Goal: Task Accomplishment & Management: Manage account settings

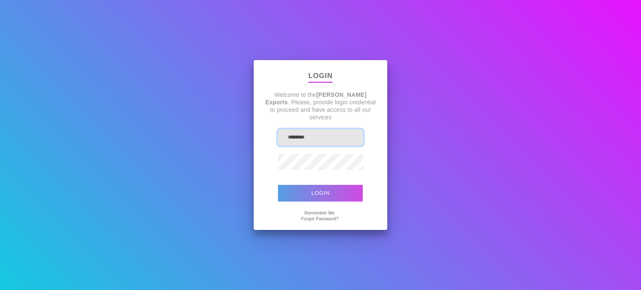
type input "**********"
click at [336, 188] on button "Login" at bounding box center [320, 193] width 85 height 17
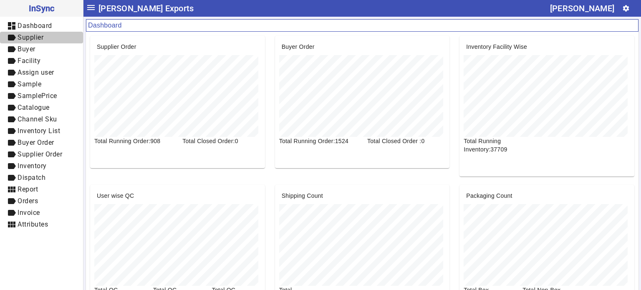
click at [47, 40] on span "label Supplier" at bounding box center [42, 38] width 70 height 10
click at [35, 52] on span "Buyer" at bounding box center [27, 49] width 18 height 8
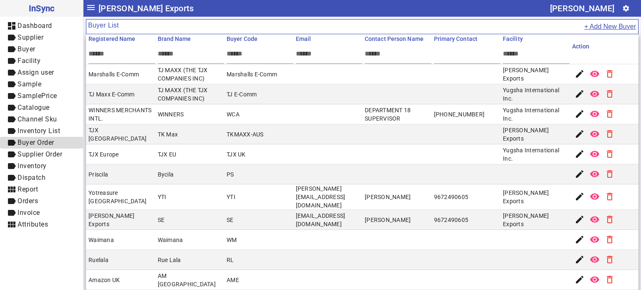
click at [38, 139] on span "Buyer Order" at bounding box center [36, 142] width 37 height 8
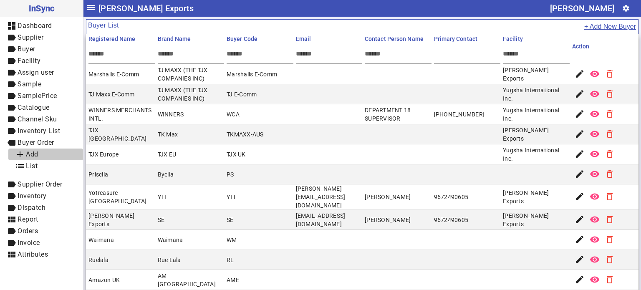
click at [38, 154] on span "Add" at bounding box center [32, 154] width 13 height 8
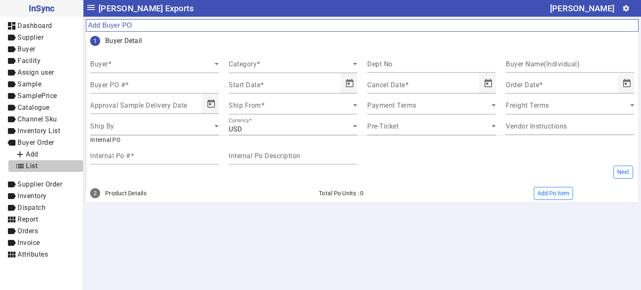
click at [30, 164] on span "List" at bounding box center [32, 166] width 12 height 8
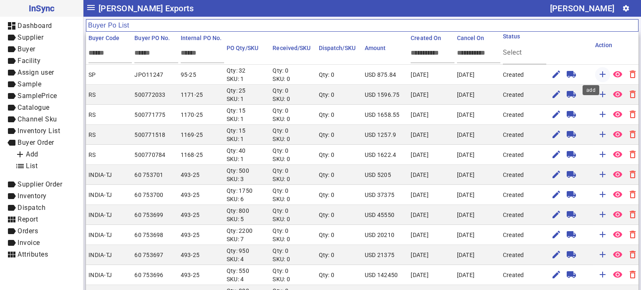
click at [597, 74] on mat-icon "add" at bounding box center [602, 74] width 10 height 10
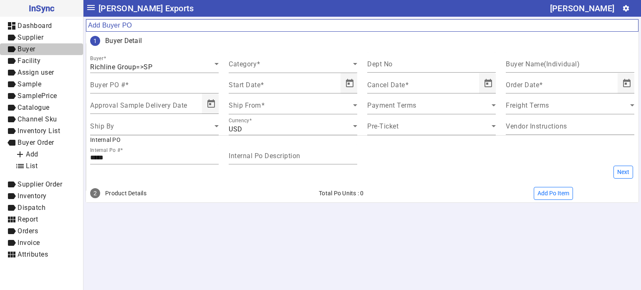
click at [38, 53] on span "label Buyer" at bounding box center [42, 49] width 70 height 10
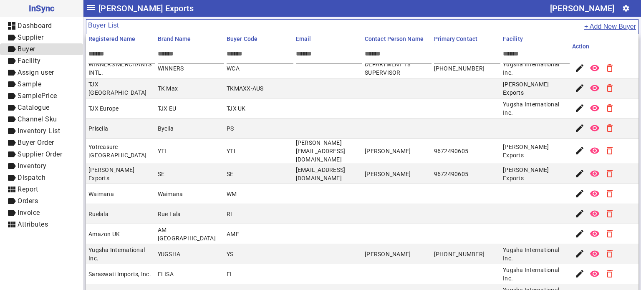
scroll to position [35, 0]
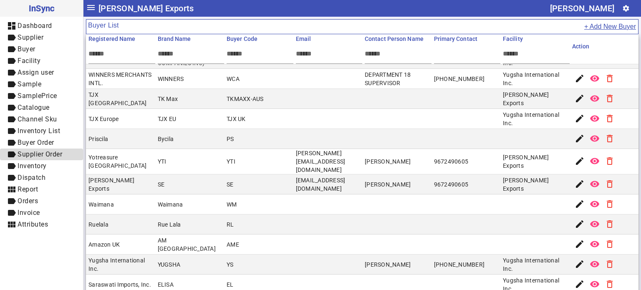
click at [58, 151] on span "Supplier Order" at bounding box center [40, 154] width 45 height 8
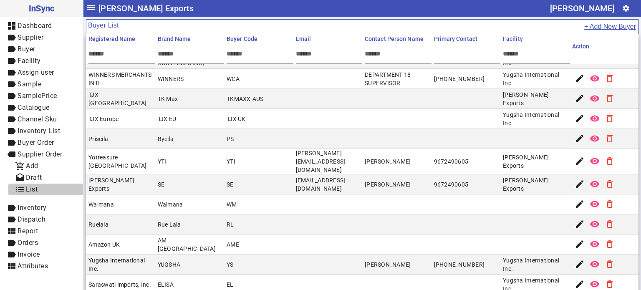
click at [39, 186] on span "list List" at bounding box center [45, 189] width 61 height 10
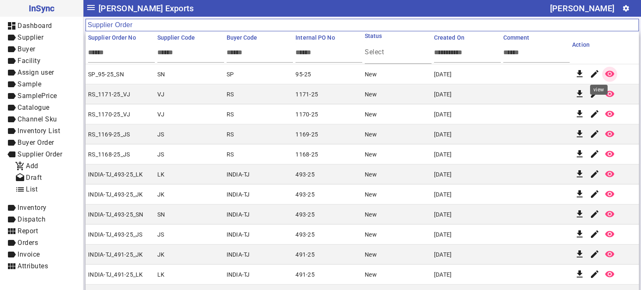
click at [604, 69] on mat-icon "remove_red_eye" at bounding box center [609, 74] width 10 height 10
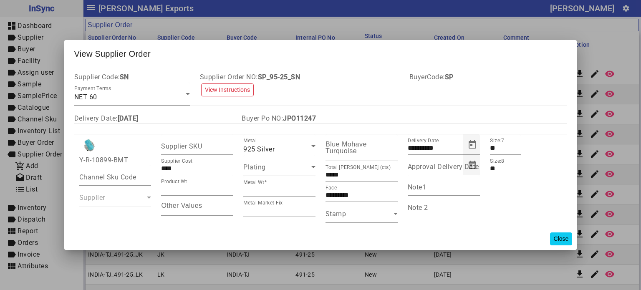
click at [563, 241] on button "Close" at bounding box center [561, 238] width 23 height 13
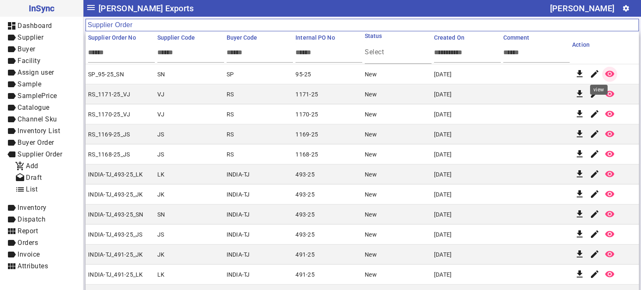
click at [604, 71] on mat-icon "remove_red_eye" at bounding box center [609, 74] width 10 height 10
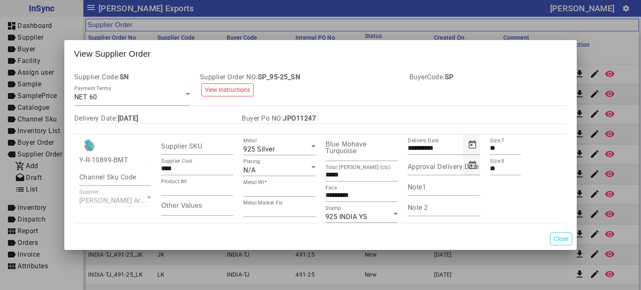
click at [292, 116] on b "JPO11247" at bounding box center [299, 118] width 33 height 8
copy b "JPO11247"
click at [563, 241] on button "Close" at bounding box center [561, 238] width 23 height 13
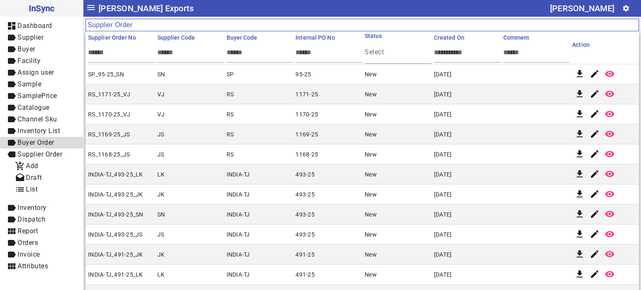
click at [53, 145] on span "Buyer Order" at bounding box center [36, 142] width 37 height 8
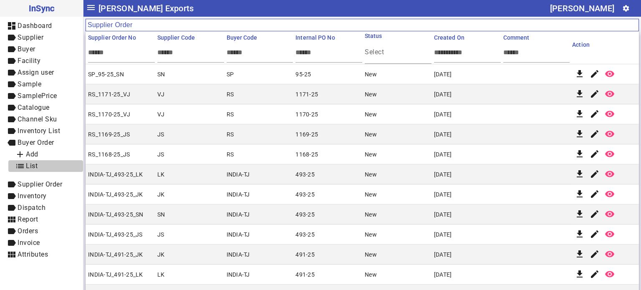
click at [45, 163] on span "list List" at bounding box center [45, 166] width 61 height 10
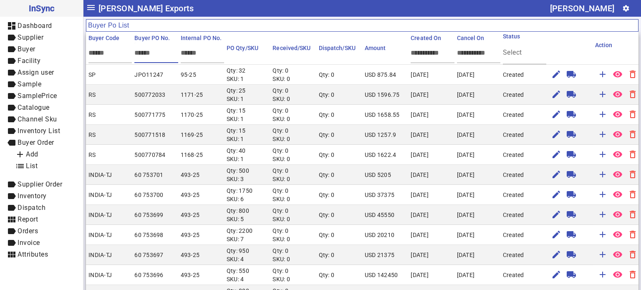
click at [154, 55] on input "text" at bounding box center [171, 52] width 75 height 7
paste input "********"
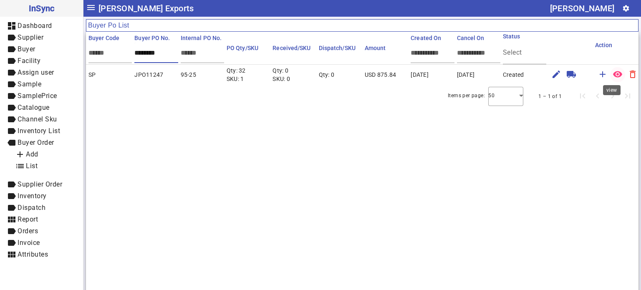
type input "********"
click at [615, 75] on mat-icon "remove_red_eye" at bounding box center [617, 74] width 10 height 10
click at [47, 195] on span "label Inventory" at bounding box center [42, 196] width 70 height 10
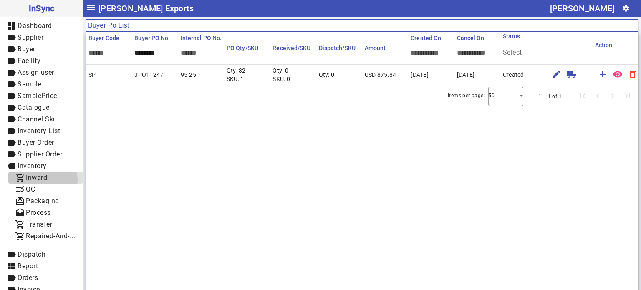
click at [42, 180] on span "Inward" at bounding box center [36, 178] width 21 height 8
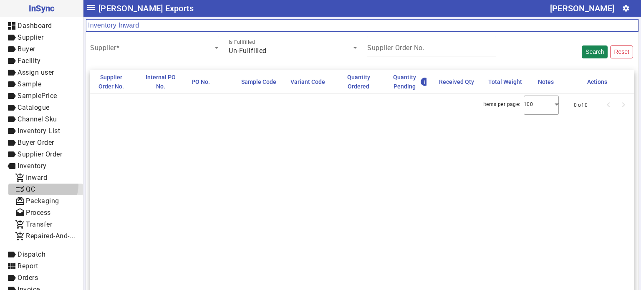
click at [40, 184] on span "checklist_rtl QC" at bounding box center [45, 189] width 61 height 10
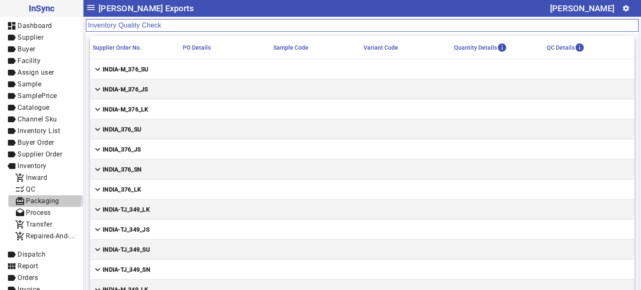
click at [44, 196] on span "card_giftcard Packaging" at bounding box center [45, 201] width 61 height 10
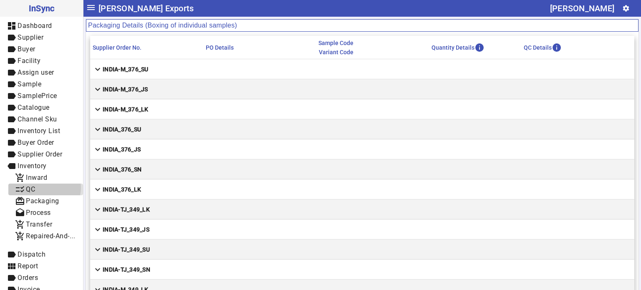
click at [44, 187] on span "checklist_rtl QC" at bounding box center [45, 189] width 61 height 10
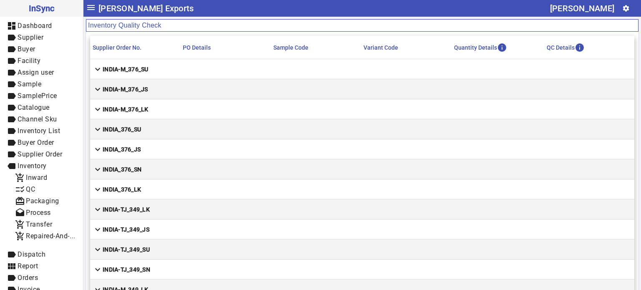
click at [138, 63] on mat-cell "expand_more INDIA-M_376_SU" at bounding box center [362, 69] width 544 height 20
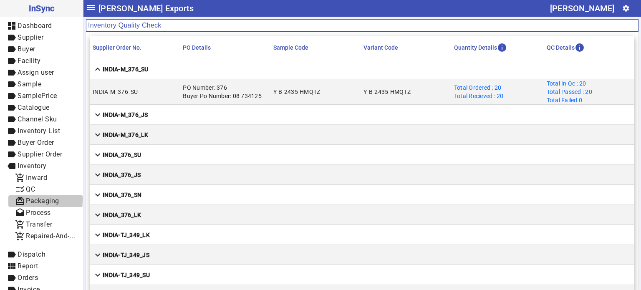
click at [45, 199] on span "Packaging" at bounding box center [42, 201] width 33 height 8
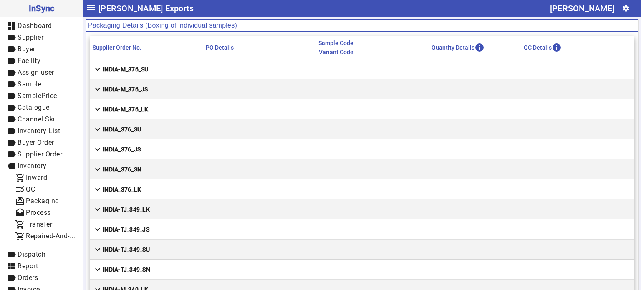
click at [157, 66] on mat-cell "expand_more INDIA-M_376_SU" at bounding box center [362, 69] width 544 height 20
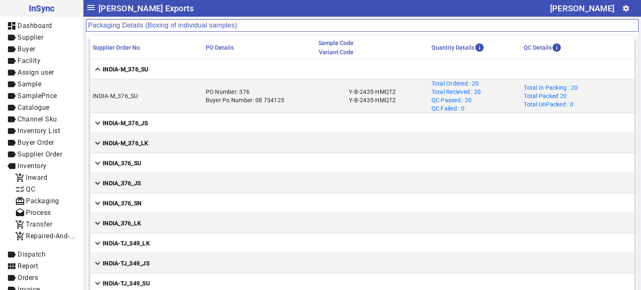
click at [209, 117] on mat-cell "expand_more INDIA-M_376_JS" at bounding box center [362, 123] width 544 height 20
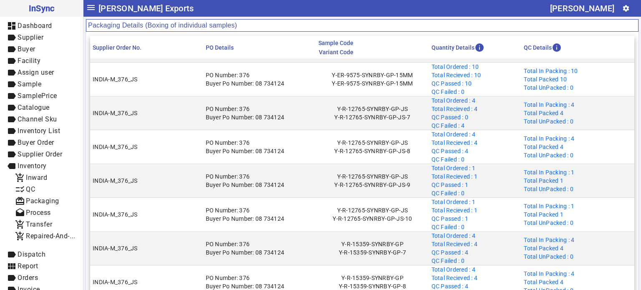
scroll to position [38, 0]
click at [52, 211] on span "drafts Process" at bounding box center [45, 213] width 61 height 10
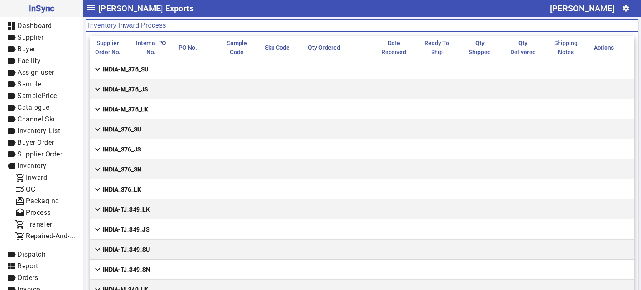
click at [225, 63] on mat-cell "expand_more INDIA-M_376_SU" at bounding box center [362, 69] width 544 height 20
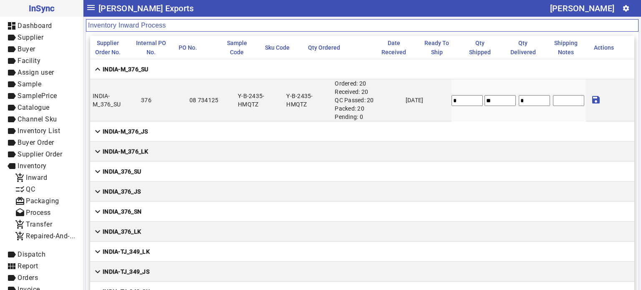
click at [157, 131] on mat-cell "expand_more INDIA-M_376_JS" at bounding box center [362, 131] width 544 height 20
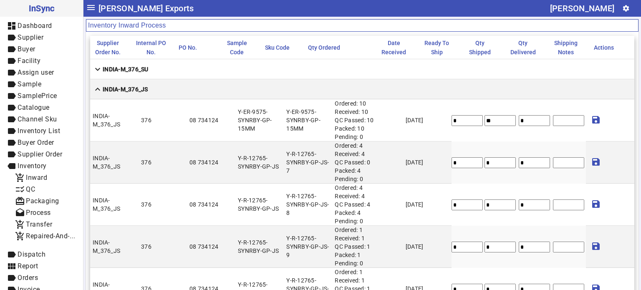
click at [169, 90] on mat-cell "expand_less [GEOGRAPHIC_DATA]-M_376_JS" at bounding box center [362, 89] width 544 height 20
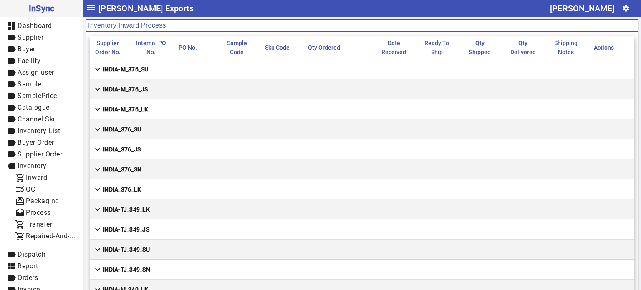
click at [164, 105] on mat-cell "expand_more INDIA-M_376_LK" at bounding box center [362, 109] width 544 height 20
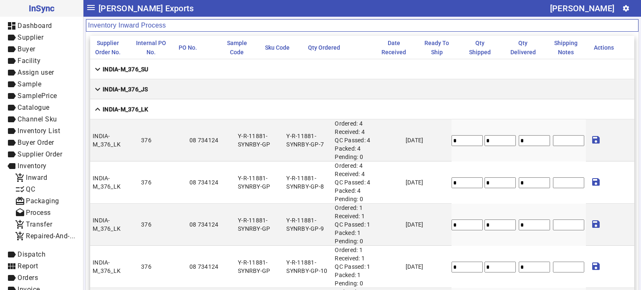
click at [163, 111] on mat-cell "expand_less INDIA-M_376_LK" at bounding box center [362, 109] width 544 height 20
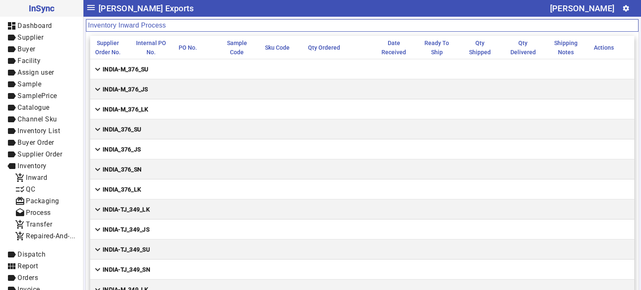
click at [160, 126] on mat-cell "expand_more INDIA_376_SU" at bounding box center [362, 129] width 544 height 20
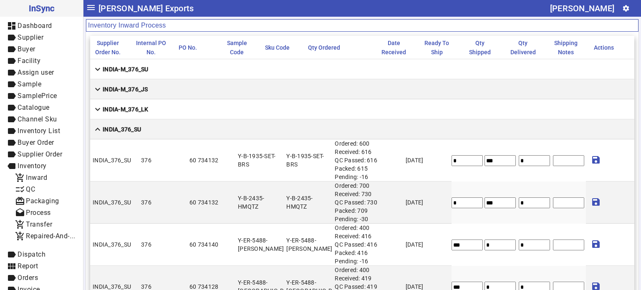
click at [159, 128] on mat-cell "expand_less INDIA_376_SU" at bounding box center [362, 129] width 544 height 20
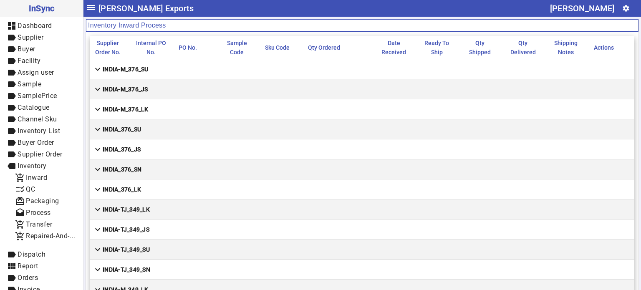
click at [157, 144] on mat-cell "expand_more INDIA_376_JS" at bounding box center [362, 149] width 544 height 20
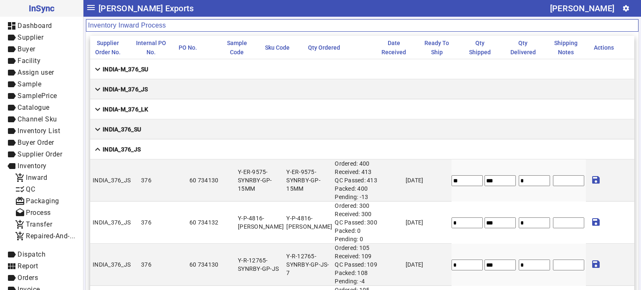
click at [157, 151] on mat-cell "expand_less INDIA_376_JS" at bounding box center [362, 149] width 544 height 20
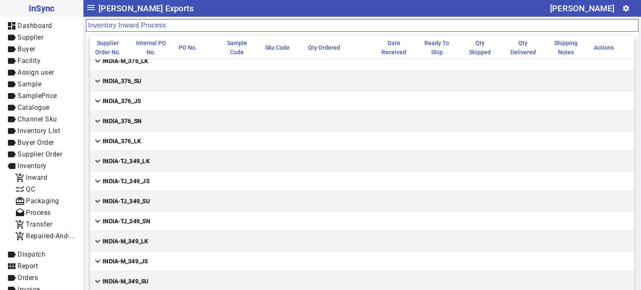
scroll to position [57, 0]
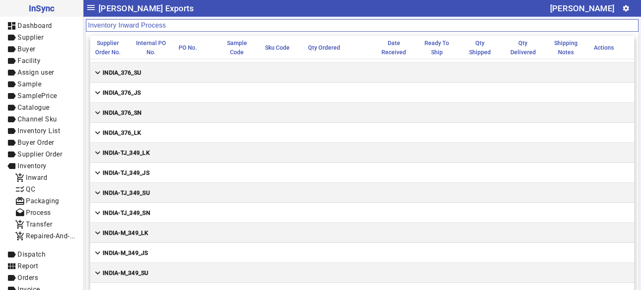
click at [154, 135] on mat-cell "expand_more INDIA_376_LK" at bounding box center [362, 133] width 544 height 20
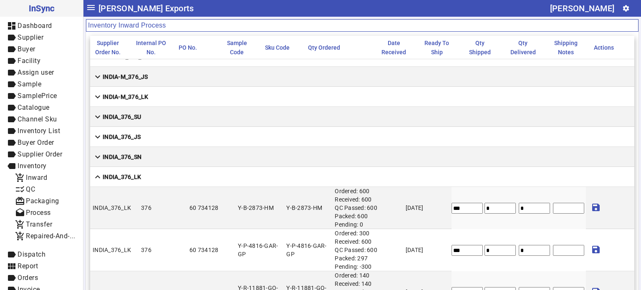
scroll to position [0, 0]
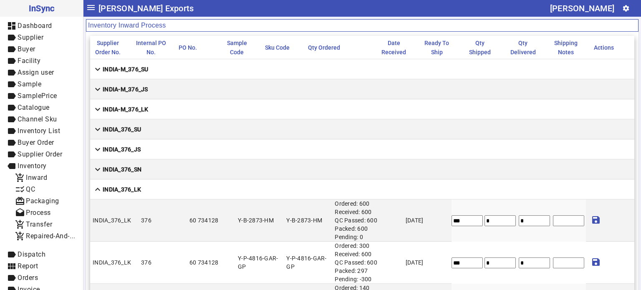
click at [129, 189] on strong "INDIA_376_LK" at bounding box center [122, 189] width 38 height 8
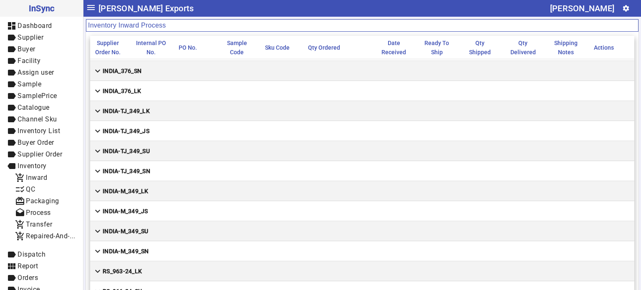
scroll to position [104, 0]
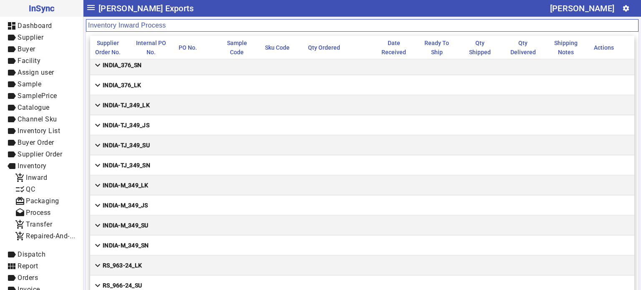
click at [134, 158] on mat-cell "expand_more INDIA-TJ_349_SN" at bounding box center [362, 165] width 544 height 20
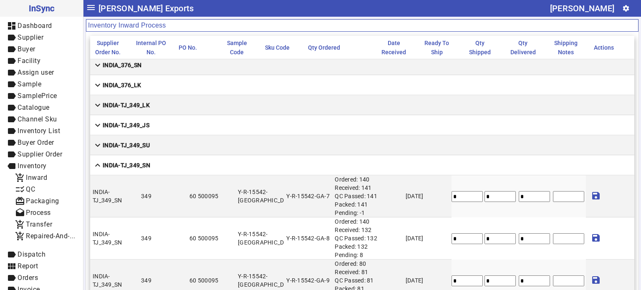
click at [135, 163] on strong "INDIA-TJ_349_SN" at bounding box center [127, 165] width 48 height 8
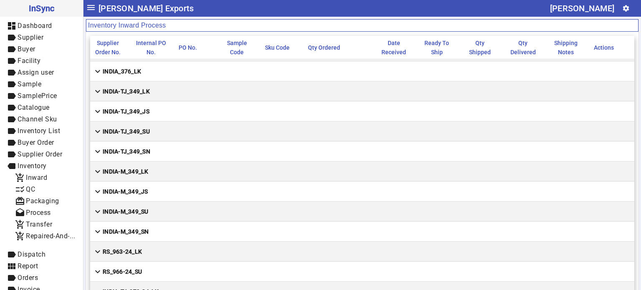
scroll to position [0, 0]
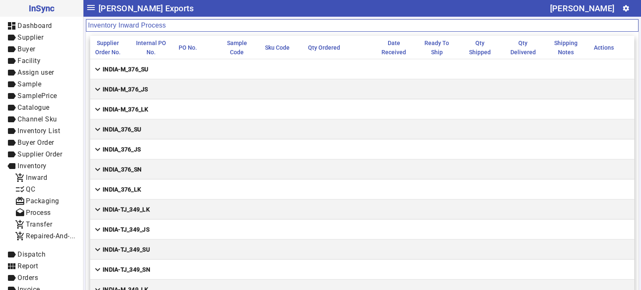
click at [138, 68] on strong "INDIA-M_376_SU" at bounding box center [126, 69] width 46 height 8
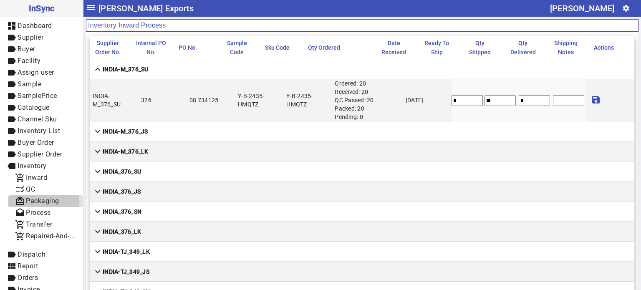
click at [43, 200] on span "Packaging" at bounding box center [42, 201] width 33 height 8
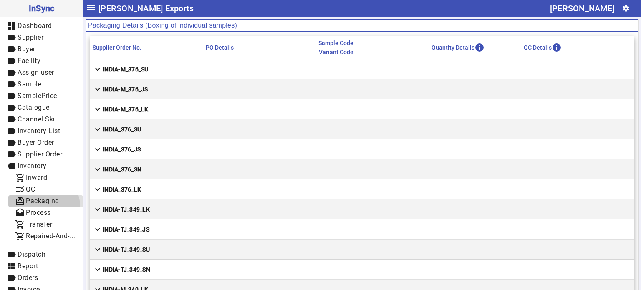
click at [43, 206] on span "card_giftcard Packaging" at bounding box center [45, 201] width 61 height 10
click at [46, 188] on span "checklist_rtl QC" at bounding box center [45, 189] width 61 height 10
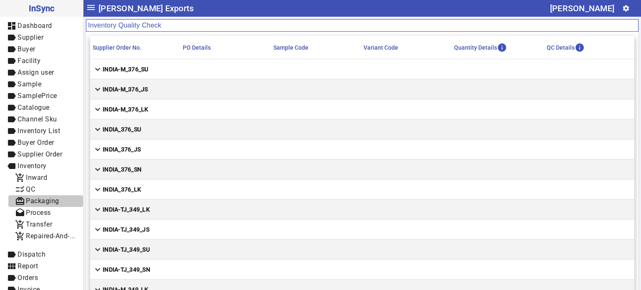
click at [46, 197] on span "Packaging" at bounding box center [42, 201] width 33 height 8
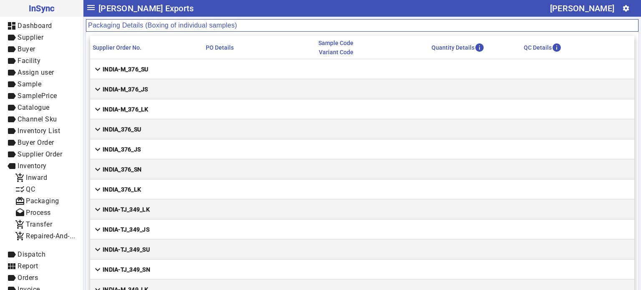
click at [146, 68] on strong "INDIA-M_376_SU" at bounding box center [126, 69] width 46 height 8
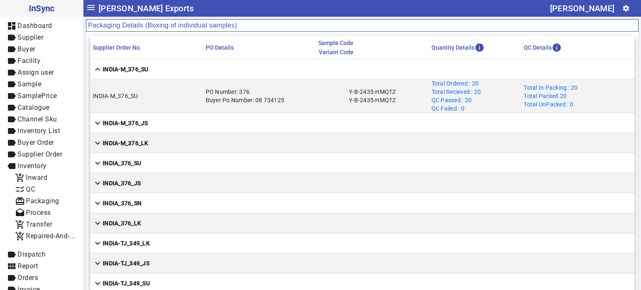
click at [145, 144] on strong "INDIA-M_376_LK" at bounding box center [126, 143] width 46 height 8
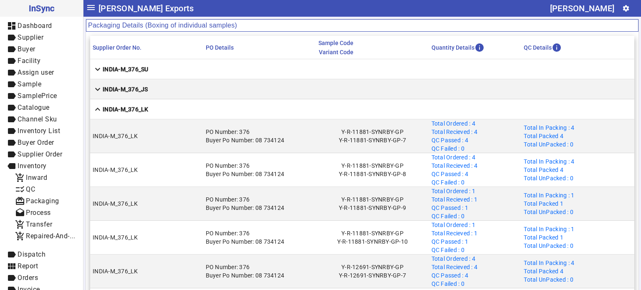
click at [142, 108] on strong "INDIA-M_376_LK" at bounding box center [126, 109] width 46 height 8
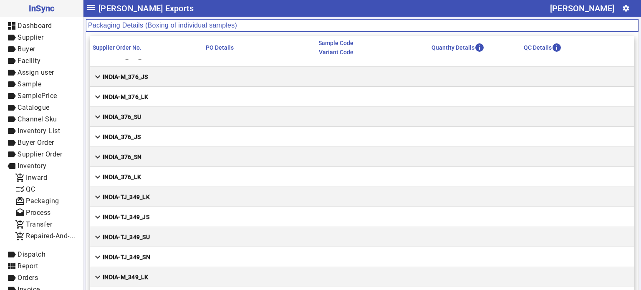
scroll to position [13, 0]
click at [146, 196] on strong "INDIA-TJ_349_LK" at bounding box center [126, 196] width 47 height 8
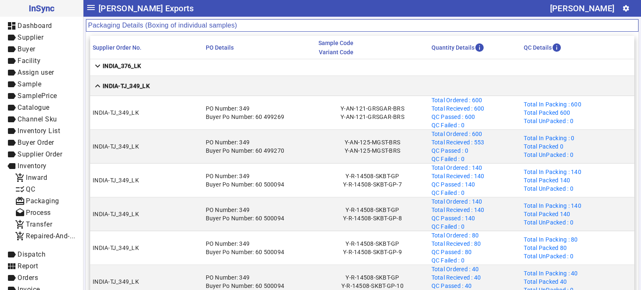
scroll to position [123, 0]
click at [156, 87] on mat-cell "expand_less INDIA-TJ_349_LK" at bounding box center [362, 86] width 544 height 20
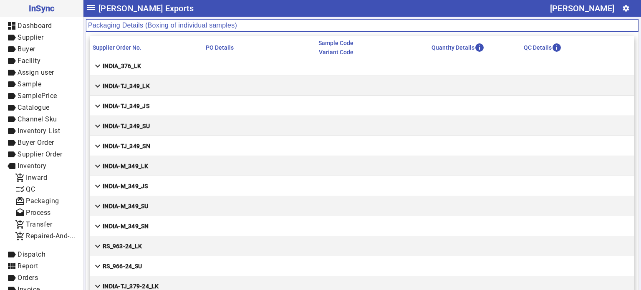
click at [146, 107] on strong "INDIA-TJ_349_JS" at bounding box center [126, 106] width 47 height 8
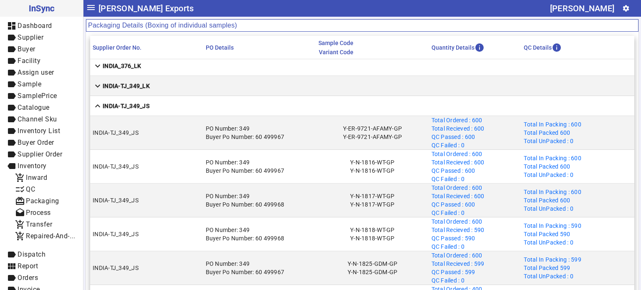
click at [146, 107] on strong "INDIA-TJ_349_JS" at bounding box center [126, 106] width 47 height 8
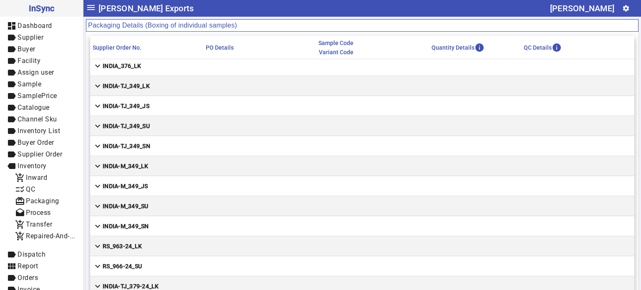
click at [146, 117] on mat-cell "expand_more INDIA-TJ_349_SU" at bounding box center [362, 126] width 544 height 20
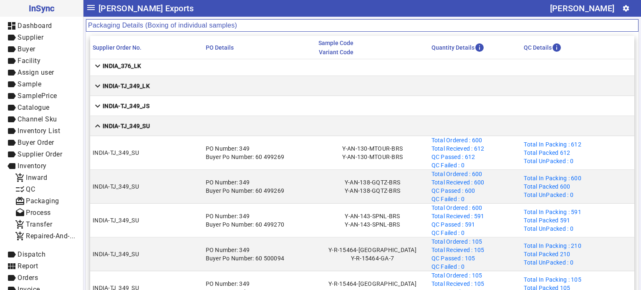
click at [146, 117] on mat-cell "expand_less INDIA-TJ_349_SU" at bounding box center [362, 126] width 544 height 20
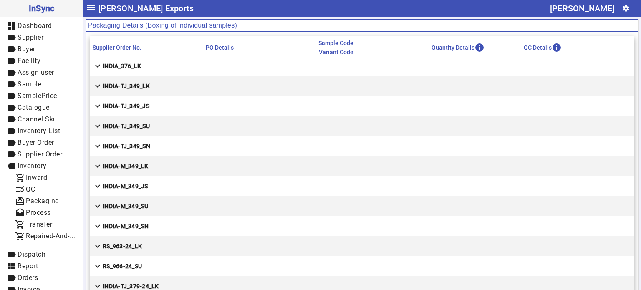
click at [147, 143] on strong "INDIA-TJ_349_SN" at bounding box center [127, 146] width 48 height 8
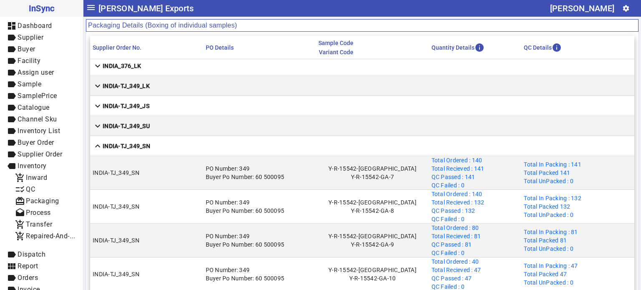
click at [147, 143] on strong "INDIA-TJ_349_SN" at bounding box center [127, 146] width 48 height 8
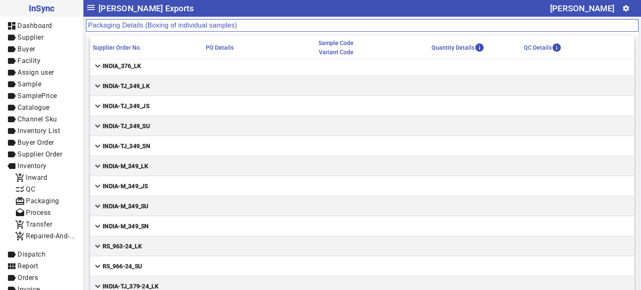
click at [147, 157] on mat-cell "expand_more INDIA-M_349_LK" at bounding box center [362, 166] width 544 height 20
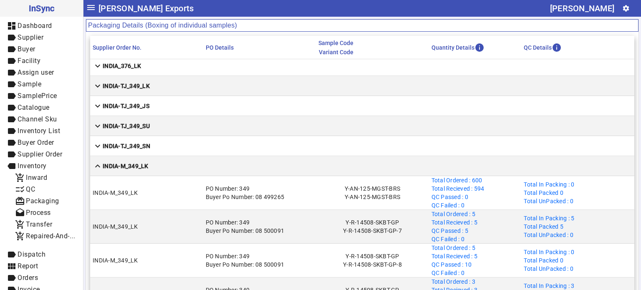
click at [147, 157] on mat-cell "expand_less INDIA-M_349_LK" at bounding box center [362, 166] width 544 height 20
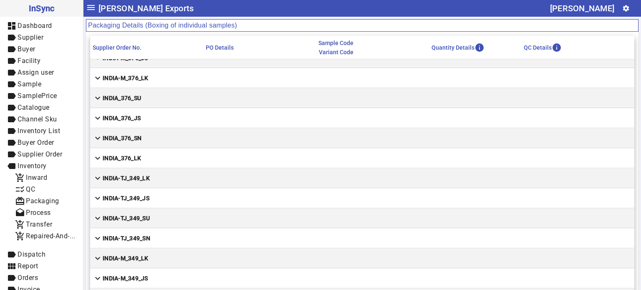
scroll to position [0, 0]
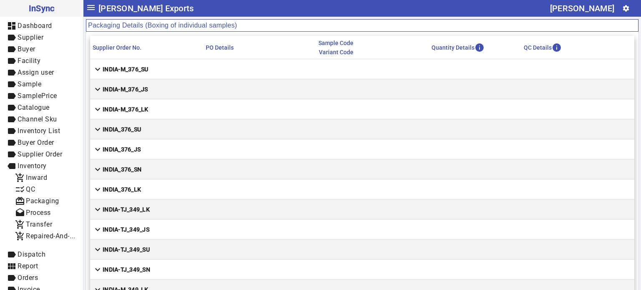
click at [130, 68] on strong "INDIA-M_376_SU" at bounding box center [126, 69] width 46 height 8
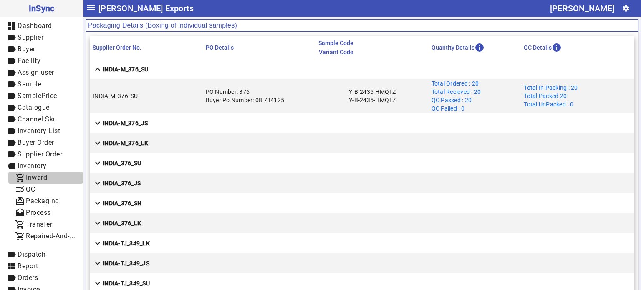
click at [48, 180] on span "add_shopping_cart Inward" at bounding box center [45, 178] width 61 height 10
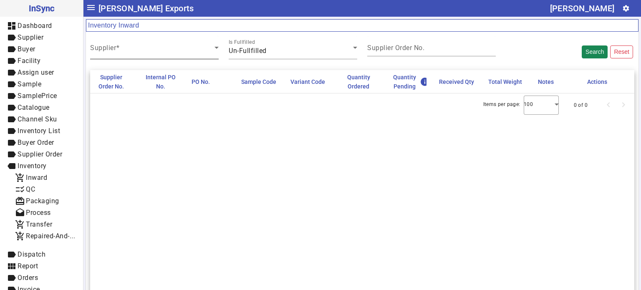
click at [172, 56] on div "Supplier" at bounding box center [154, 47] width 128 height 23
click at [170, 56] on div "Supplier" at bounding box center [154, 47] width 128 height 23
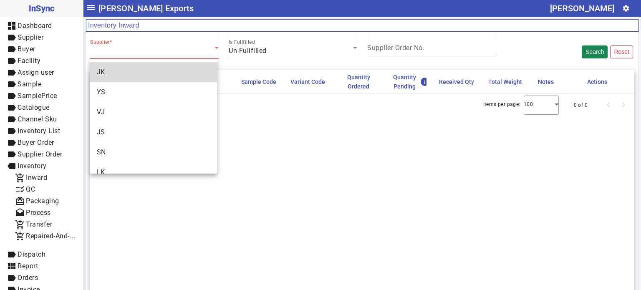
click at [169, 68] on mat-option "JK" at bounding box center [153, 72] width 127 height 20
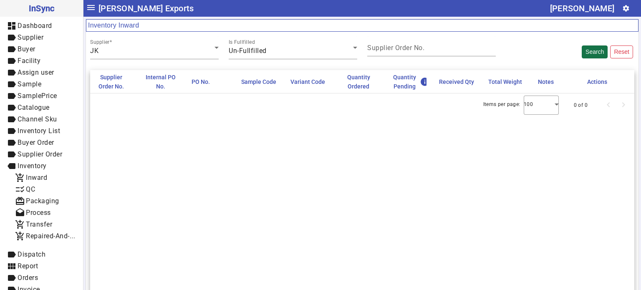
click at [582, 52] on button "Search" at bounding box center [595, 51] width 26 height 13
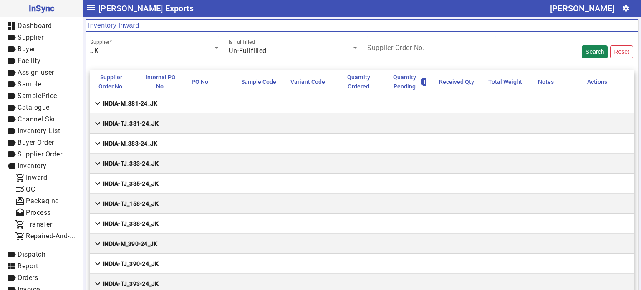
click at [152, 101] on strong "INDIA-M_381-24_JK" at bounding box center [130, 103] width 55 height 8
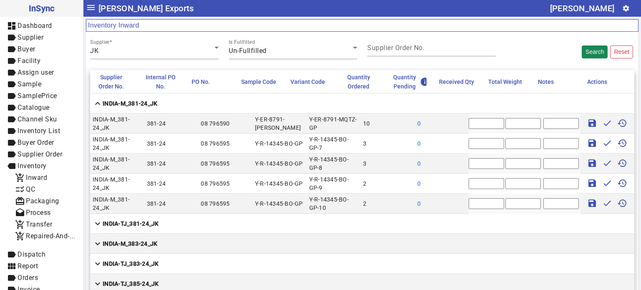
click at [128, 103] on strong "INDIA-M_381-24_JK" at bounding box center [130, 103] width 55 height 8
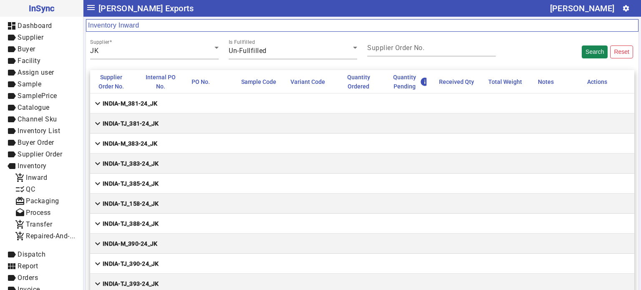
click at [131, 104] on strong "INDIA-M_381-24_JK" at bounding box center [130, 103] width 55 height 8
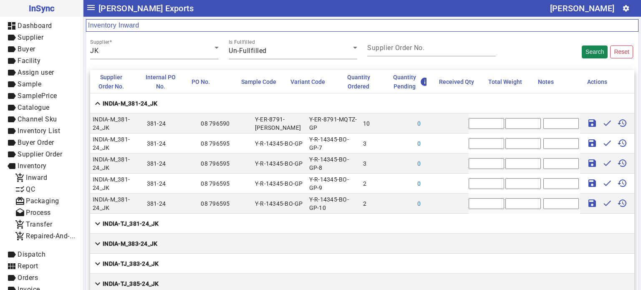
click at [154, 103] on strong "INDIA-M_381-24_JK" at bounding box center [130, 103] width 55 height 8
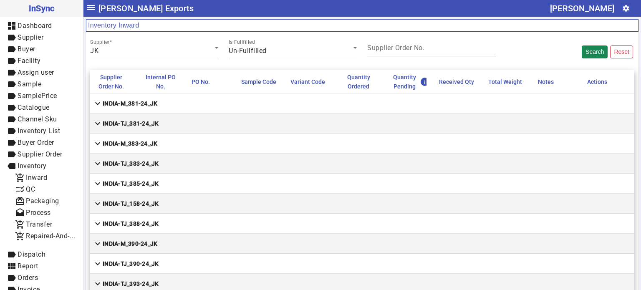
click at [154, 103] on strong "INDIA-M_381-24_JK" at bounding box center [130, 103] width 55 height 8
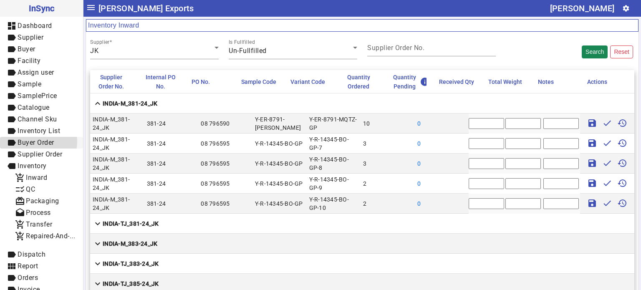
click at [35, 141] on span "Buyer Order" at bounding box center [36, 142] width 37 height 8
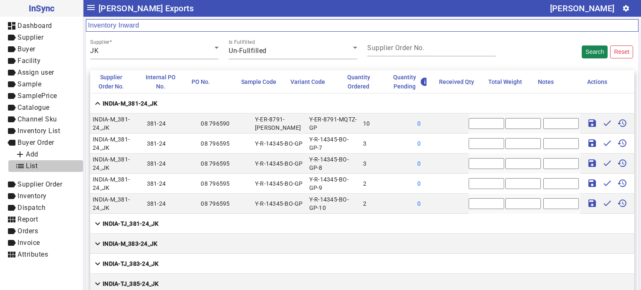
click at [36, 163] on span "List" at bounding box center [32, 166] width 12 height 8
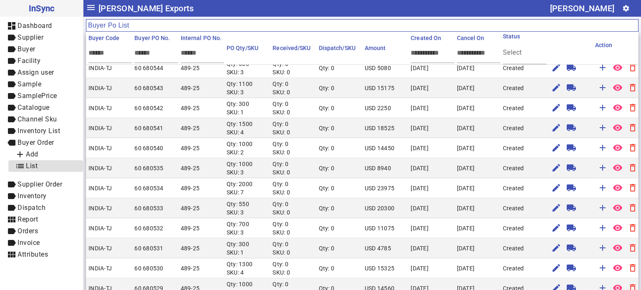
scroll to position [34, 0]
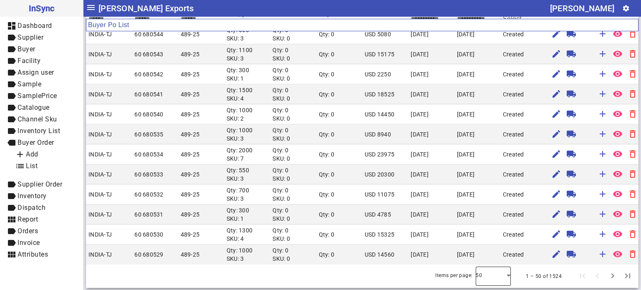
click at [483, 285] on div at bounding box center [493, 276] width 35 height 20
click at [479, 250] on span "250" at bounding box center [477, 253] width 12 height 10
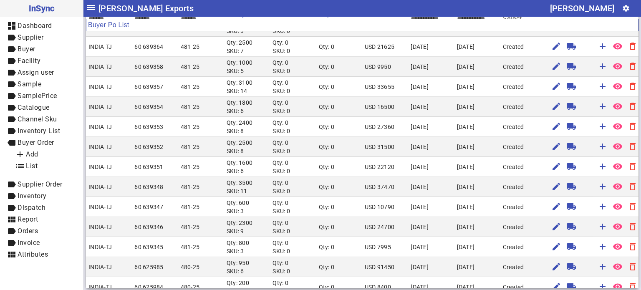
scroll to position [2917, 0]
click at [48, 197] on span "label Inventory" at bounding box center [42, 196] width 70 height 10
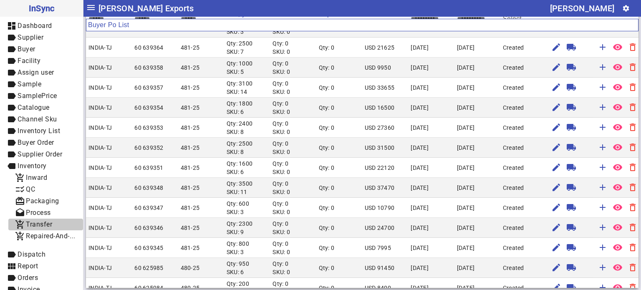
click at [50, 226] on span "Transfer" at bounding box center [39, 224] width 26 height 8
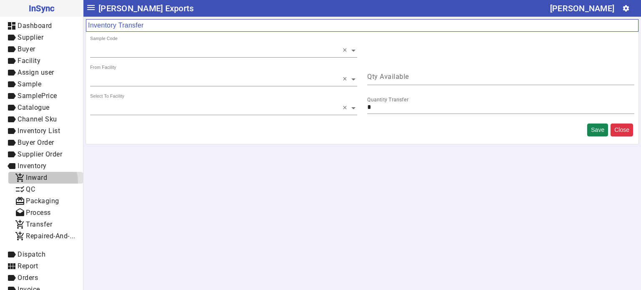
click at [40, 182] on span "add_shopping_cart Inward" at bounding box center [45, 178] width 61 height 10
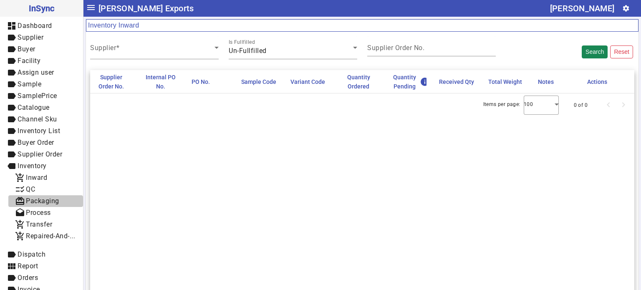
click at [46, 199] on span "Packaging" at bounding box center [42, 201] width 33 height 8
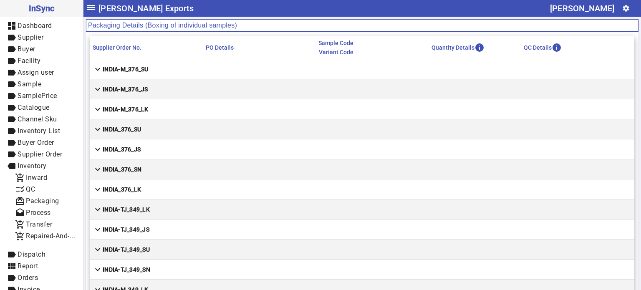
click at [182, 66] on mat-cell "expand_more INDIA-M_376_SU" at bounding box center [362, 69] width 544 height 20
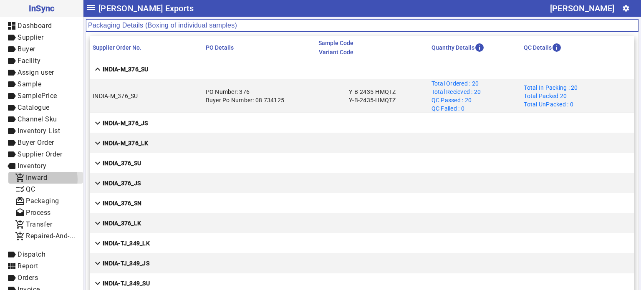
click at [42, 179] on span "Inward" at bounding box center [36, 178] width 21 height 8
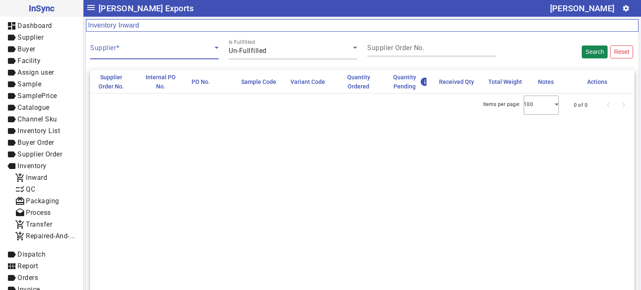
click at [190, 54] on span at bounding box center [152, 51] width 124 height 10
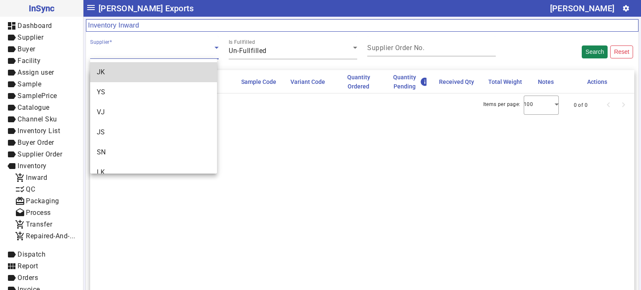
click at [177, 81] on mat-option "JK" at bounding box center [153, 72] width 127 height 20
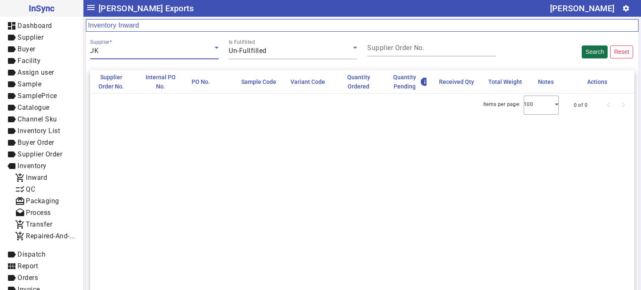
click at [594, 52] on button "Search" at bounding box center [595, 51] width 26 height 13
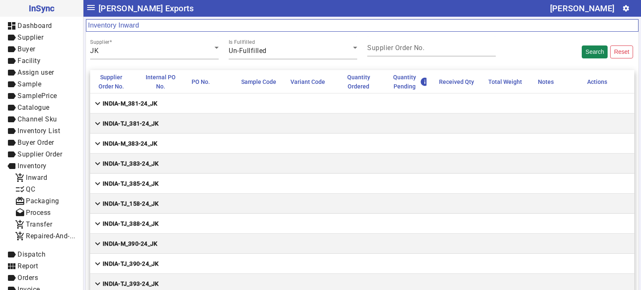
click at [193, 96] on mat-cell "expand_more INDIA-M_381-24_JK" at bounding box center [362, 103] width 544 height 20
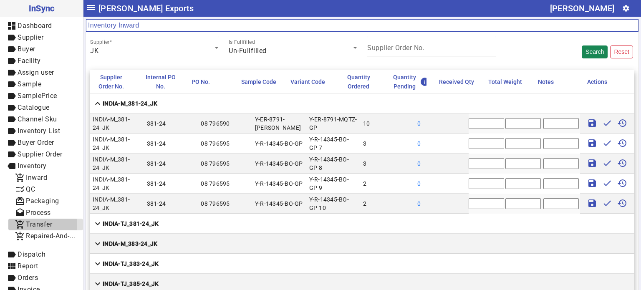
click at [27, 225] on span "Transfer" at bounding box center [39, 224] width 26 height 8
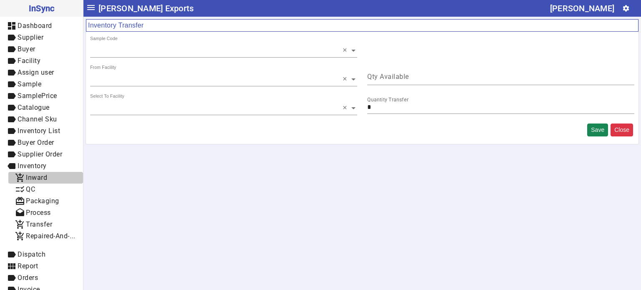
click at [53, 177] on span "add_shopping_cart Inward" at bounding box center [45, 178] width 61 height 10
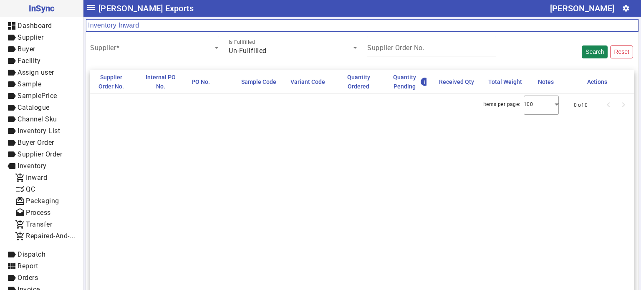
click at [144, 57] on div "Supplier" at bounding box center [154, 47] width 128 height 23
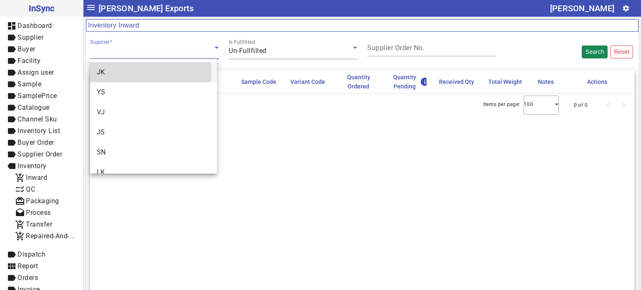
click at [144, 72] on mat-option "JK" at bounding box center [153, 72] width 127 height 20
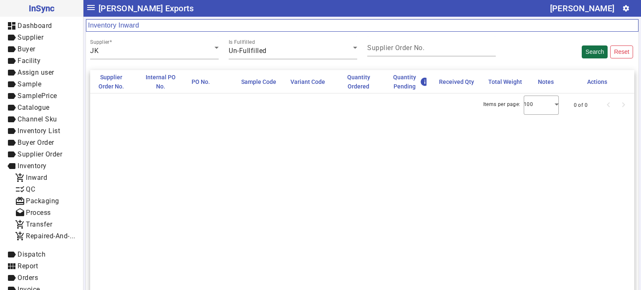
click at [582, 57] on button "Search" at bounding box center [595, 51] width 26 height 13
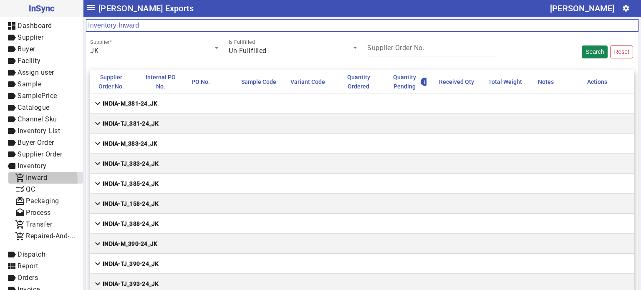
click at [40, 180] on span "Inward" at bounding box center [36, 178] width 21 height 8
click at [183, 105] on mat-cell "expand_more INDIA-M_381-24_JK" at bounding box center [362, 103] width 544 height 20
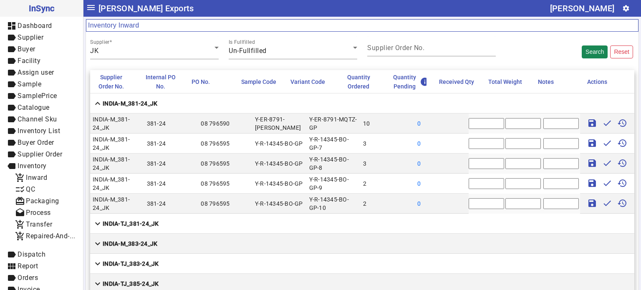
click at [153, 106] on strong "INDIA-M_381-24_JK" at bounding box center [130, 103] width 55 height 8
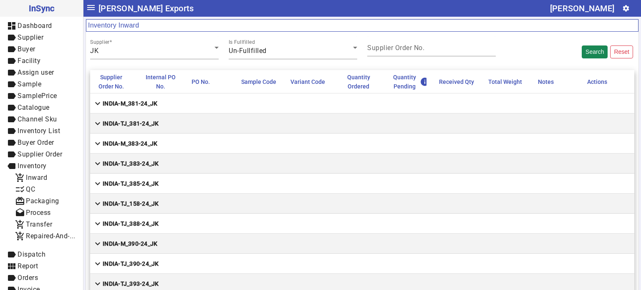
click at [155, 126] on strong "INDIA-TJ_381-24_JK" at bounding box center [131, 123] width 56 height 8
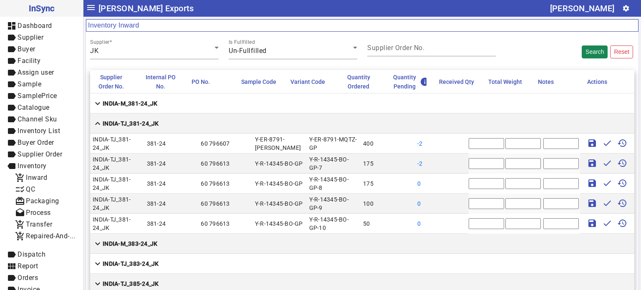
click at [155, 126] on strong "INDIA-TJ_381-24_JK" at bounding box center [131, 123] width 56 height 8
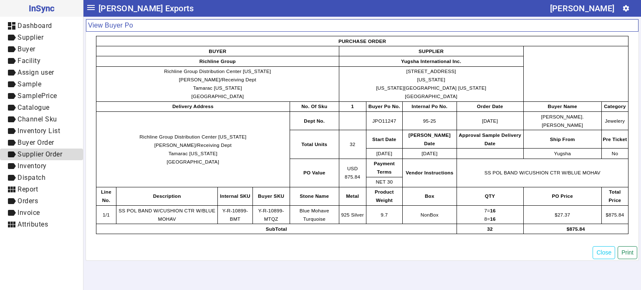
click at [47, 155] on span "Supplier Order" at bounding box center [40, 154] width 45 height 8
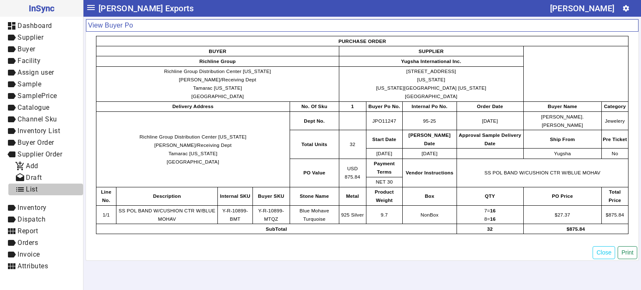
click at [40, 188] on span "list List" at bounding box center [45, 189] width 61 height 10
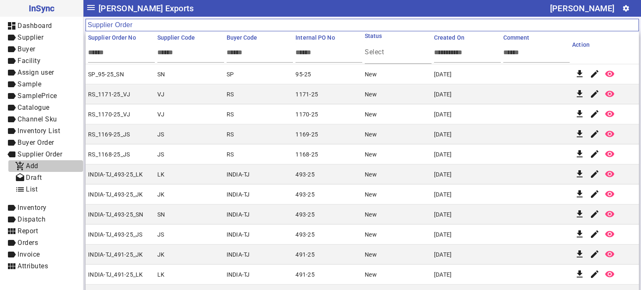
click at [44, 165] on span "add_shopping_cart Add" at bounding box center [45, 166] width 61 height 10
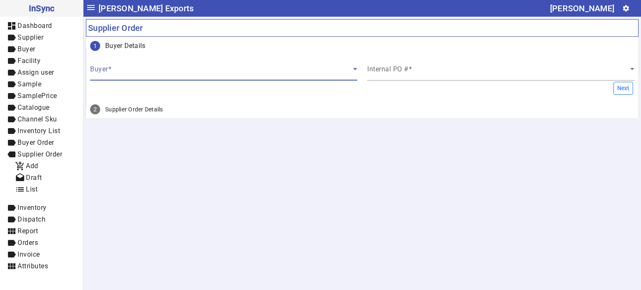
click at [154, 69] on span at bounding box center [221, 72] width 263 height 10
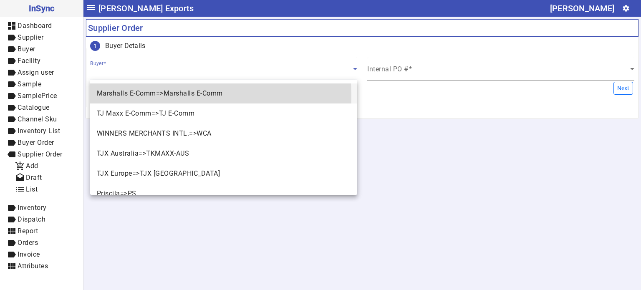
click at [154, 96] on span "Marshalls E-Comm=>Marshalls E-Comm" at bounding box center [160, 93] width 126 height 10
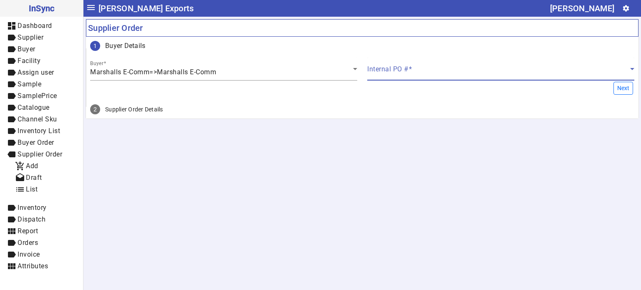
click at [402, 72] on span at bounding box center [498, 72] width 263 height 10
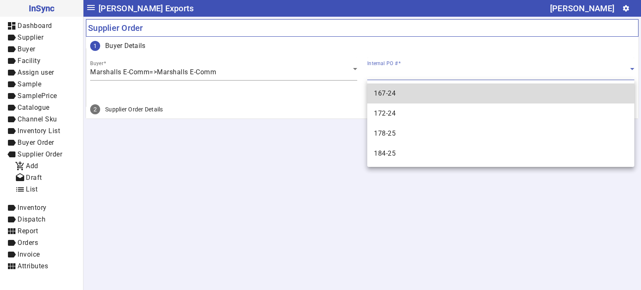
click at [402, 91] on mat-option "167-24" at bounding box center [500, 93] width 267 height 20
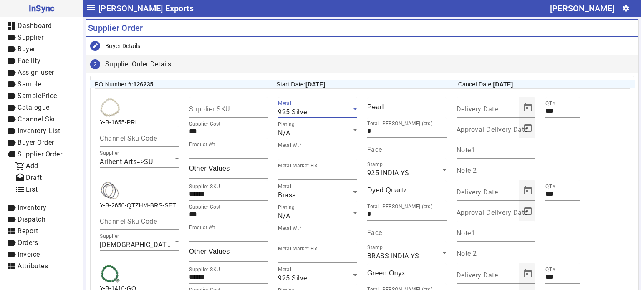
click at [353, 109] on icon at bounding box center [355, 109] width 10 height 10
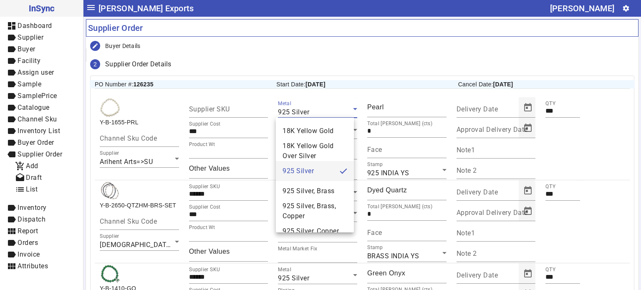
click at [342, 66] on div at bounding box center [320, 145] width 641 height 290
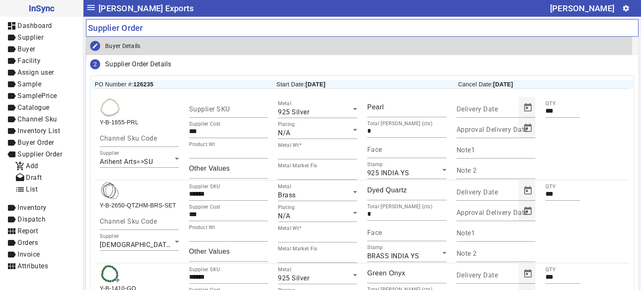
click at [159, 45] on mat-step-header "Editable create Buyer Details" at bounding box center [362, 46] width 552 height 18
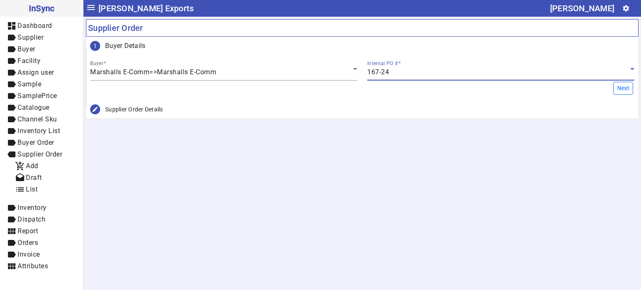
click at [382, 74] on span "167-24" at bounding box center [378, 72] width 22 height 8
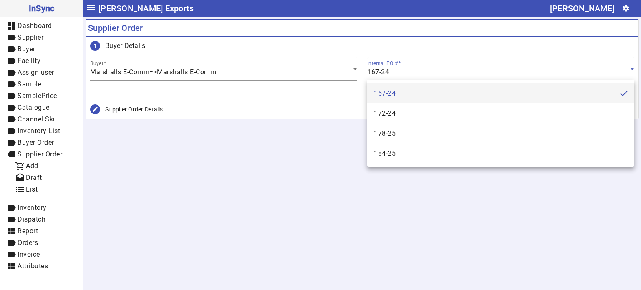
click at [382, 74] on div at bounding box center [320, 145] width 641 height 290
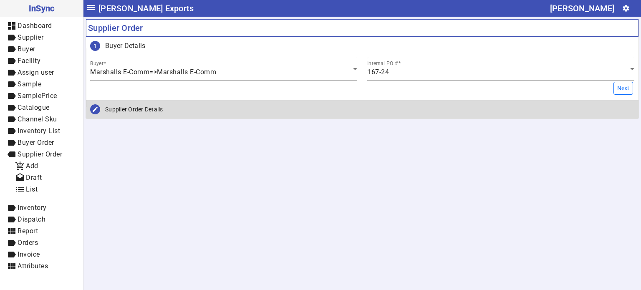
click at [314, 108] on mat-step-header "Editable create Supplier Order Details" at bounding box center [362, 109] width 552 height 18
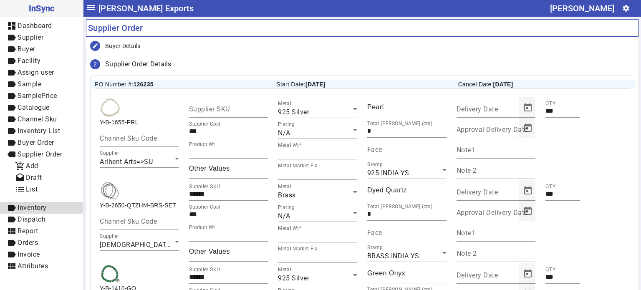
click at [45, 209] on span "Inventory" at bounding box center [32, 208] width 29 height 8
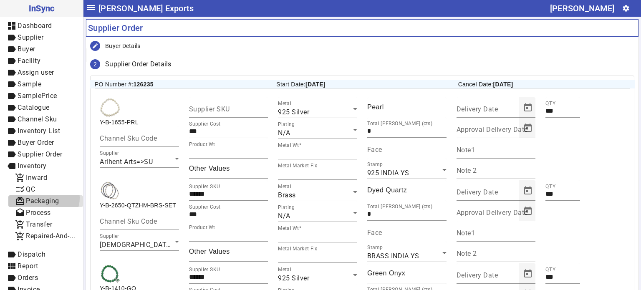
click at [43, 198] on span "Packaging" at bounding box center [42, 201] width 33 height 8
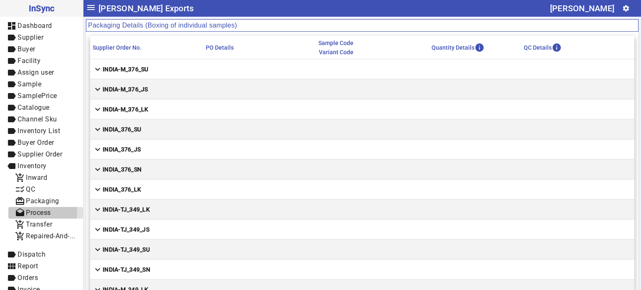
click at [42, 212] on span "Process" at bounding box center [38, 213] width 25 height 8
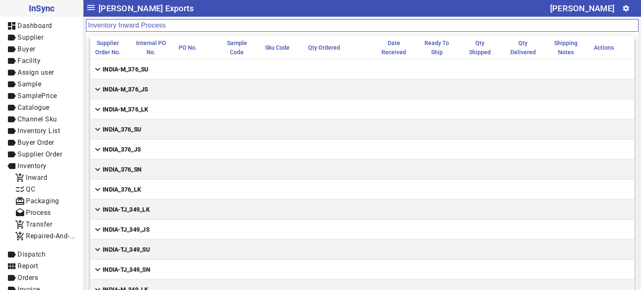
click at [147, 68] on strong "INDIA-M_376_SU" at bounding box center [126, 69] width 46 height 8
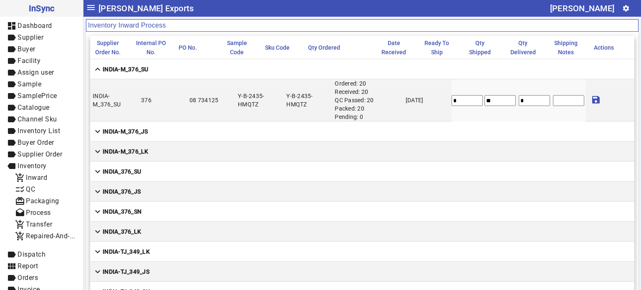
click at [139, 131] on strong "INDIA-M_376_JS" at bounding box center [125, 131] width 45 height 8
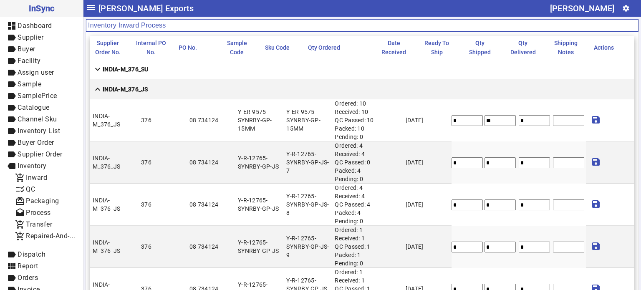
click at [139, 92] on strong "INDIA-M_376_JS" at bounding box center [125, 89] width 45 height 8
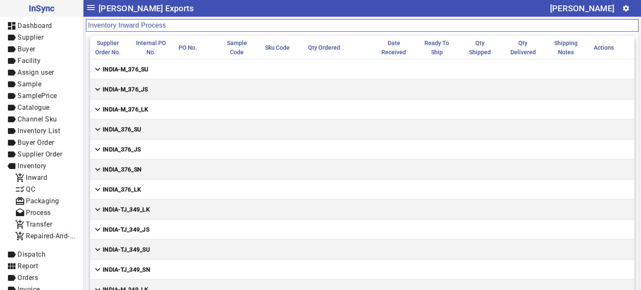
click at [113, 148] on strong "INDIA_376_JS" at bounding box center [122, 149] width 38 height 8
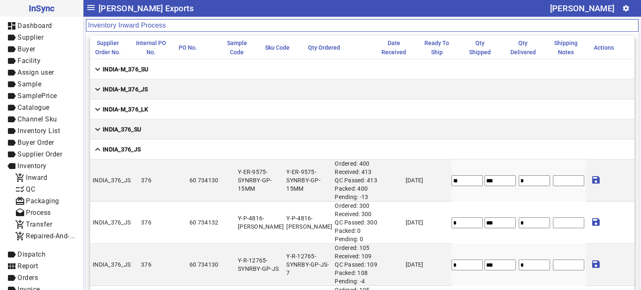
click at [122, 128] on strong "INDIA_376_SU" at bounding box center [122, 129] width 38 height 8
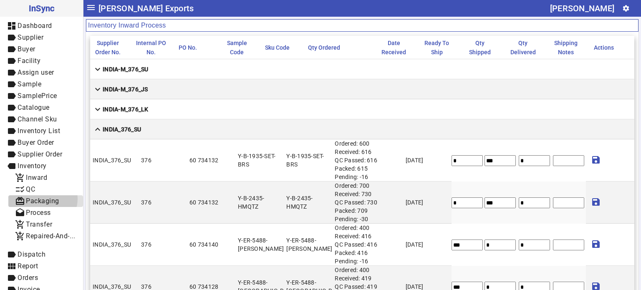
click at [41, 199] on span "Packaging" at bounding box center [42, 201] width 33 height 8
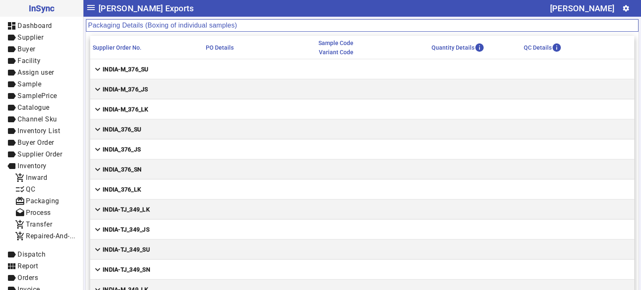
click at [138, 70] on strong "INDIA-M_376_SU" at bounding box center [126, 69] width 46 height 8
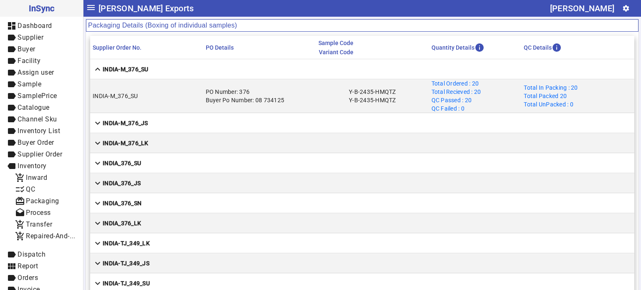
click at [144, 71] on strong "INDIA-M_376_SU" at bounding box center [126, 69] width 46 height 8
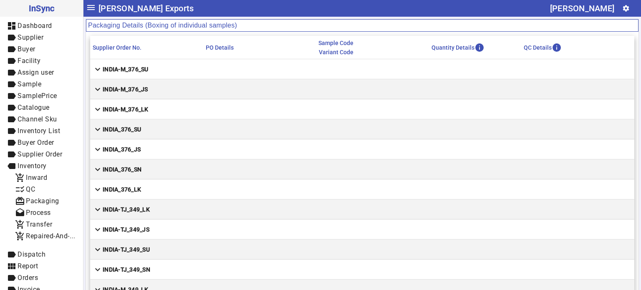
click at [133, 85] on strong "INDIA-M_376_JS" at bounding box center [125, 89] width 45 height 8
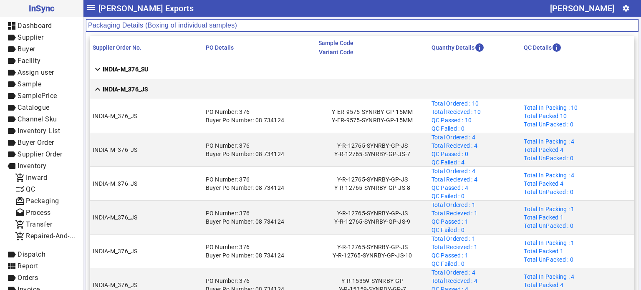
click at [144, 84] on mat-cell "expand_less [GEOGRAPHIC_DATA]-M_376_JS" at bounding box center [362, 89] width 544 height 20
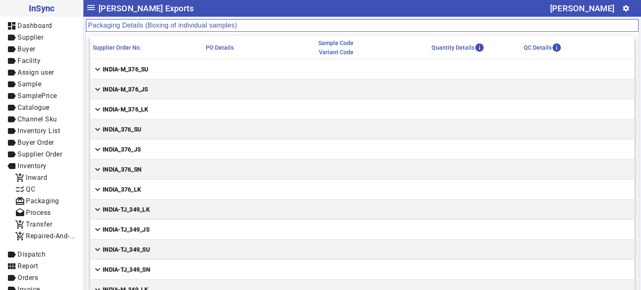
click at [144, 116] on mat-cell "expand_more INDIA-M_376_LK" at bounding box center [362, 109] width 544 height 20
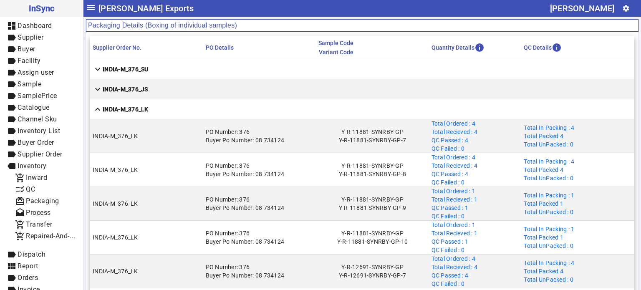
click at [137, 108] on strong "INDIA-M_376_LK" at bounding box center [126, 109] width 46 height 8
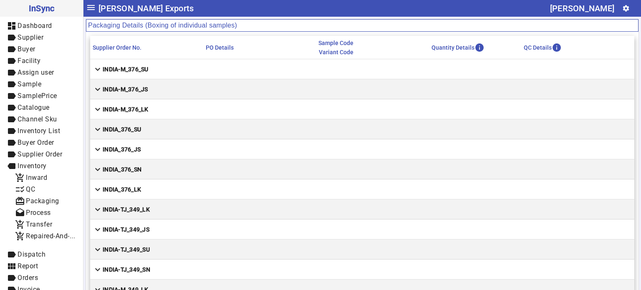
click at [139, 128] on strong "INDIA_376_SU" at bounding box center [122, 129] width 38 height 8
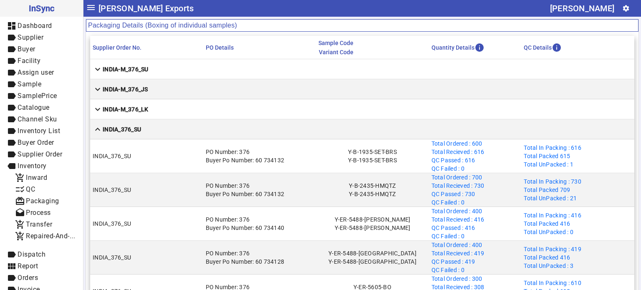
click at [129, 128] on strong "INDIA_376_SU" at bounding box center [122, 129] width 38 height 8
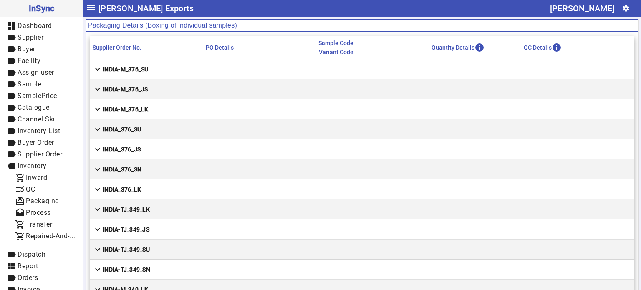
click at [130, 188] on strong "INDIA_376_LK" at bounding box center [122, 189] width 38 height 8
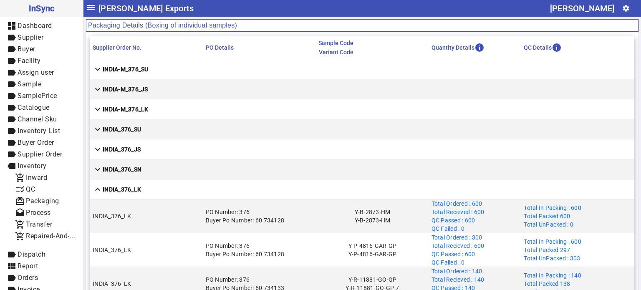
click at [138, 108] on strong "INDIA-M_376_LK" at bounding box center [126, 109] width 46 height 8
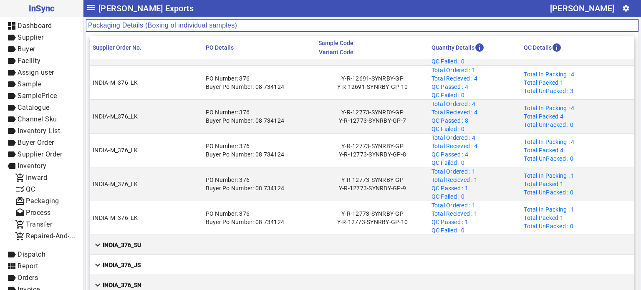
scroll to position [290, 0]
click at [215, 142] on mat-cell "PO Number: 376 Buyer Po Number: 08 734124" at bounding box center [259, 150] width 113 height 34
